Goal: Find specific page/section: Find specific page/section

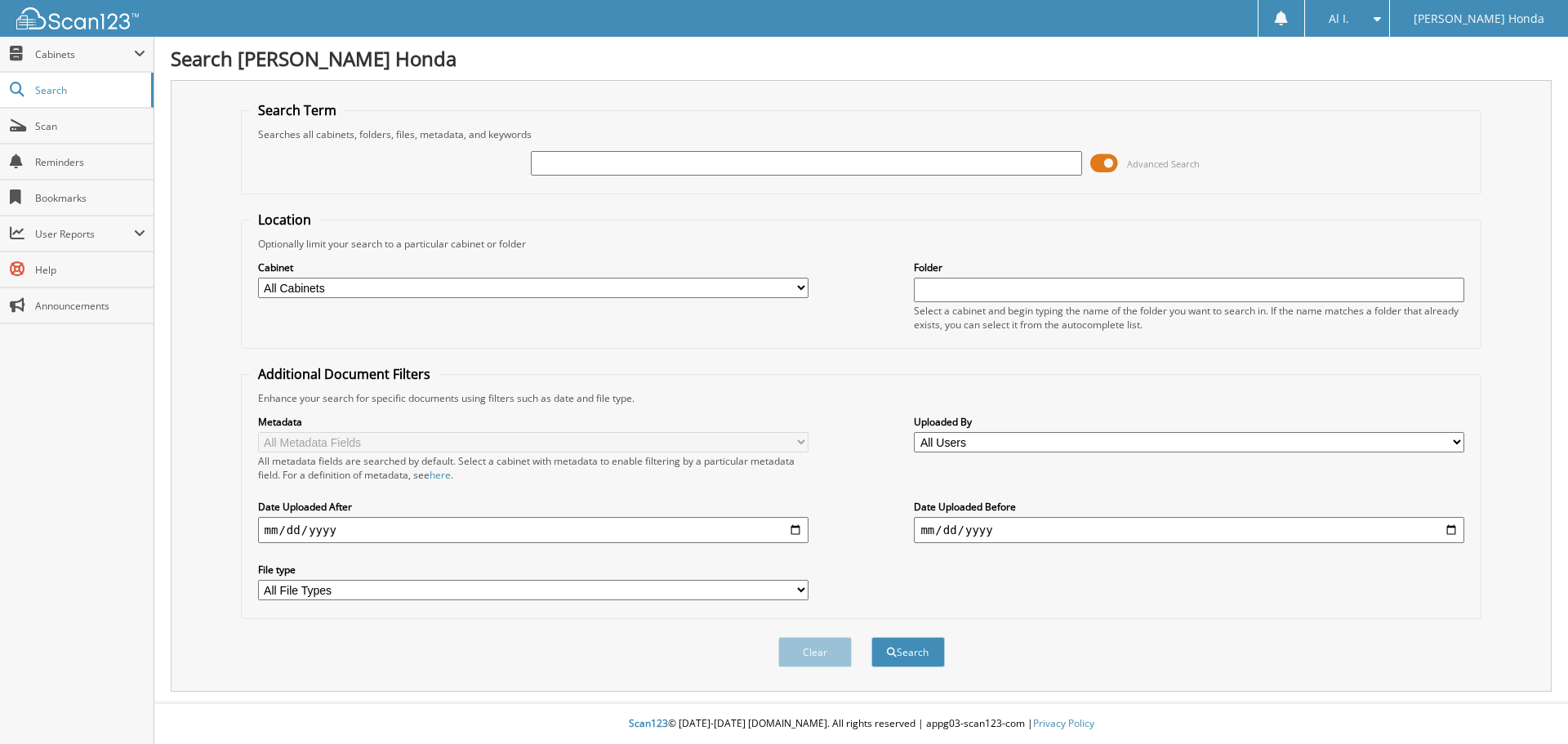
click at [557, 162] on input "text" at bounding box center [806, 163] width 550 height 24
type input "710625"
click at [913, 645] on button "Search" at bounding box center [907, 652] width 73 height 30
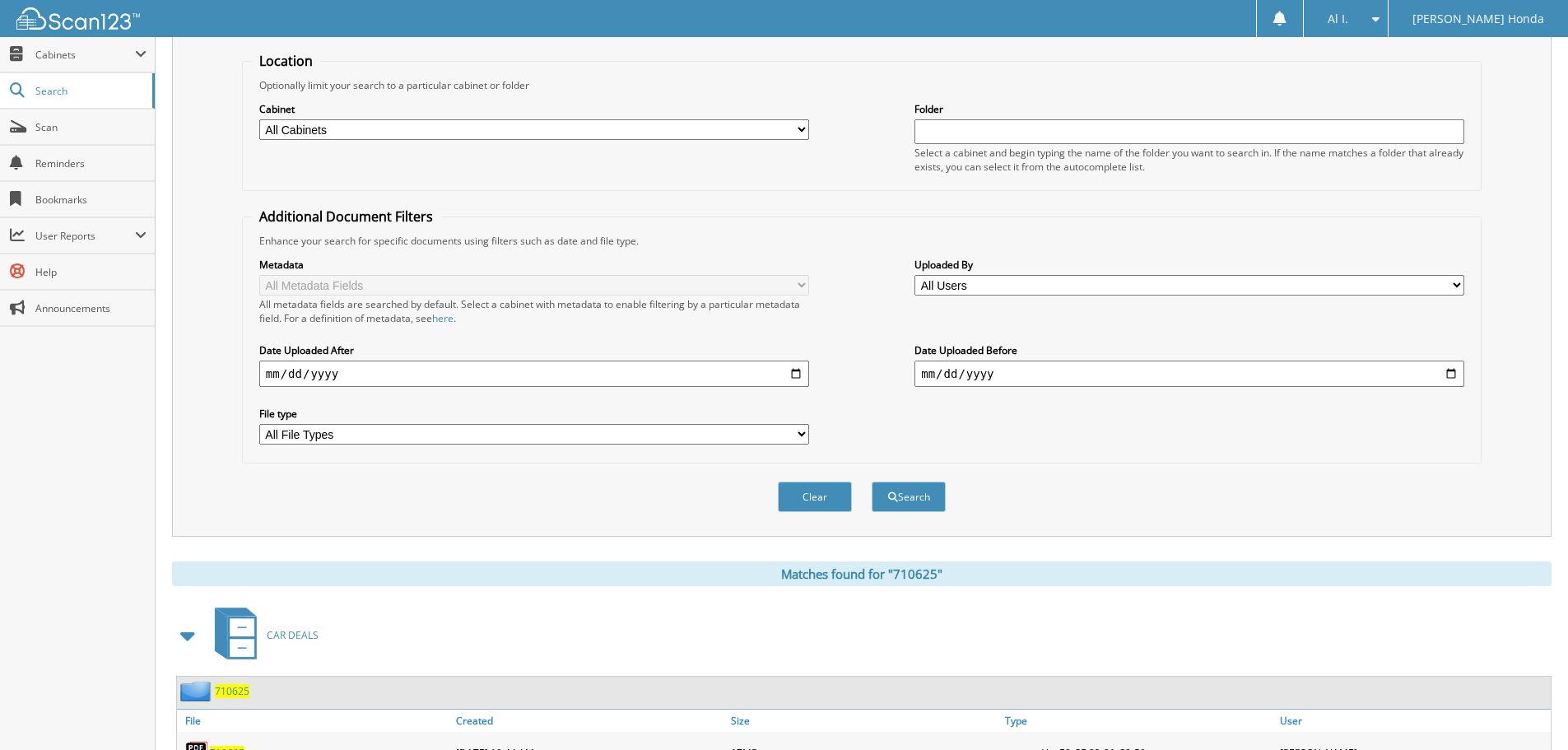
scroll to position [235, 0]
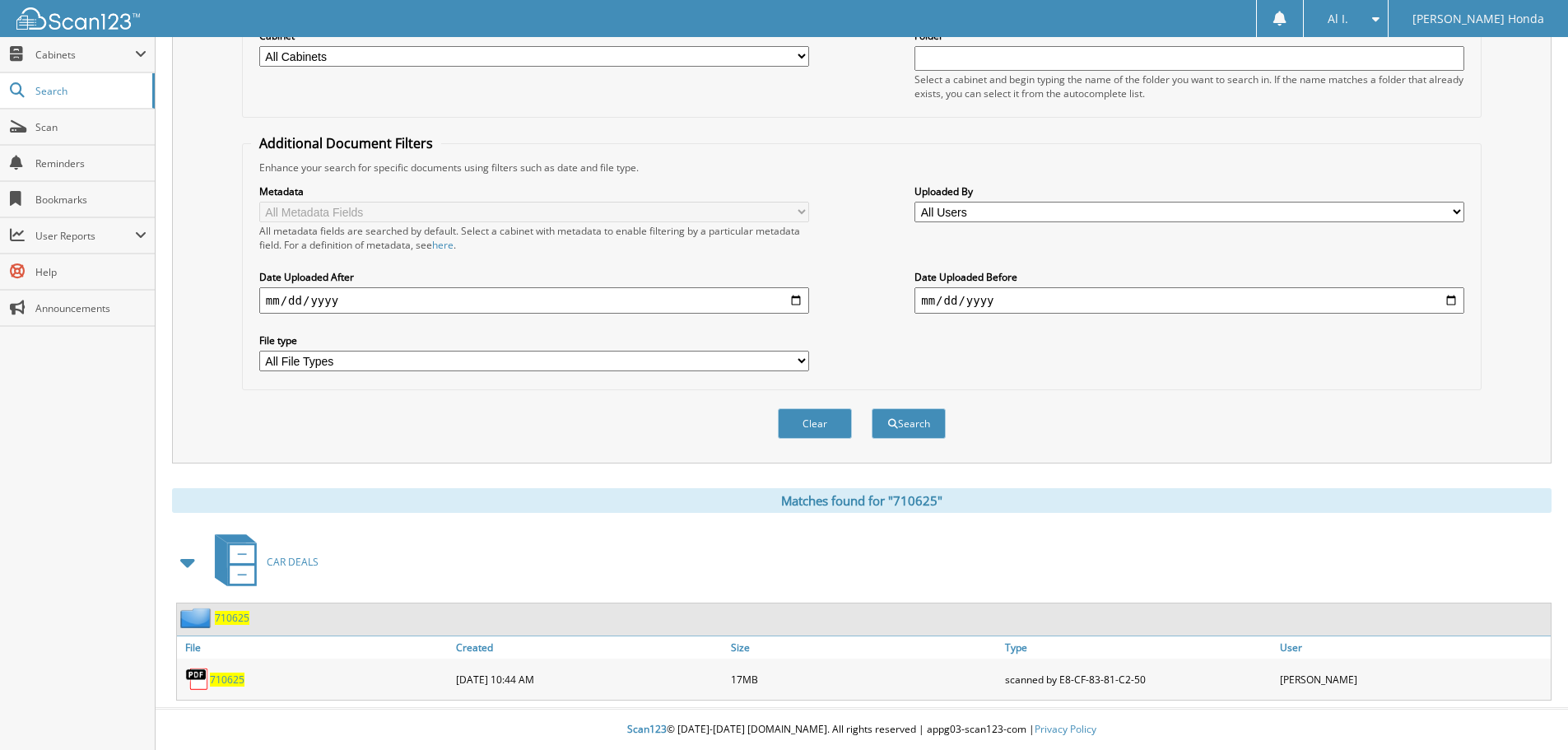
click at [232, 678] on span "710625" at bounding box center [227, 679] width 35 height 14
